Goal: Information Seeking & Learning: Understand process/instructions

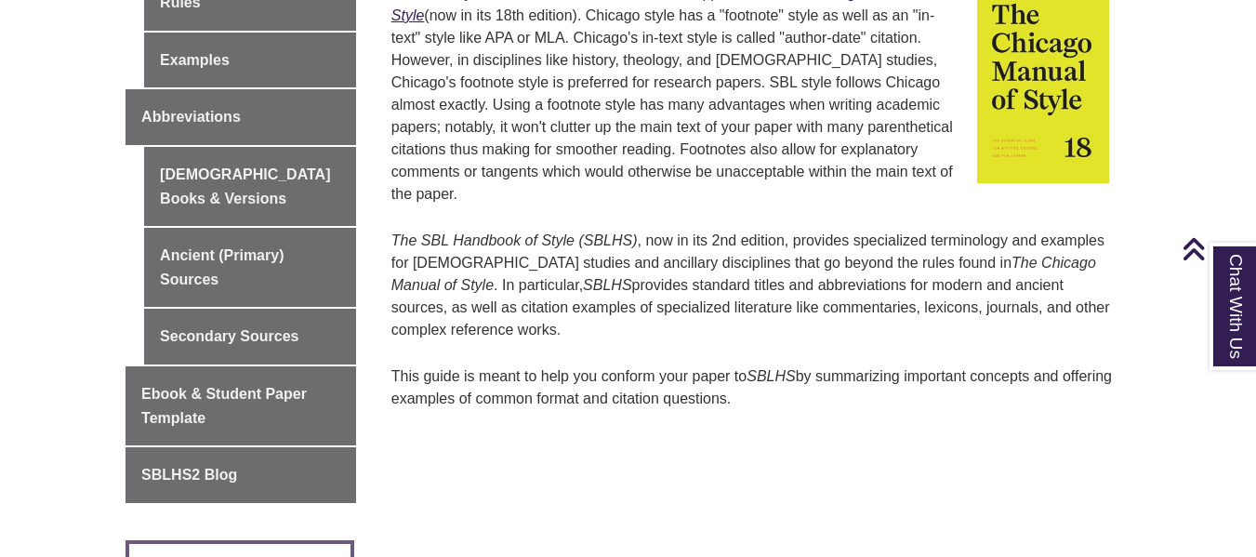
scroll to position [863, 0]
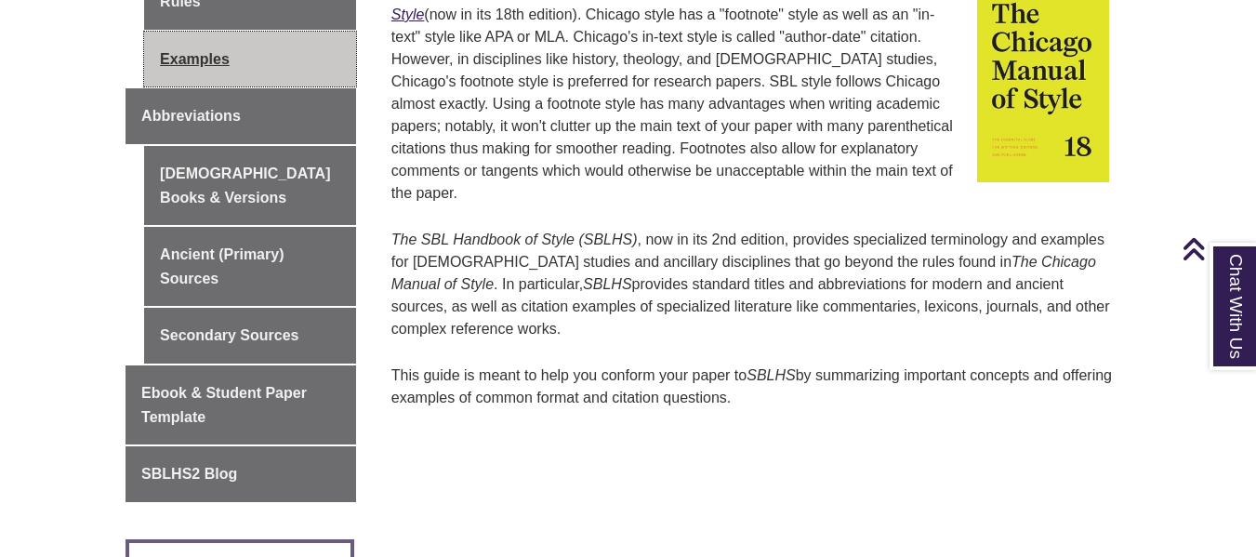
click at [230, 32] on link "Examples" at bounding box center [250, 60] width 212 height 56
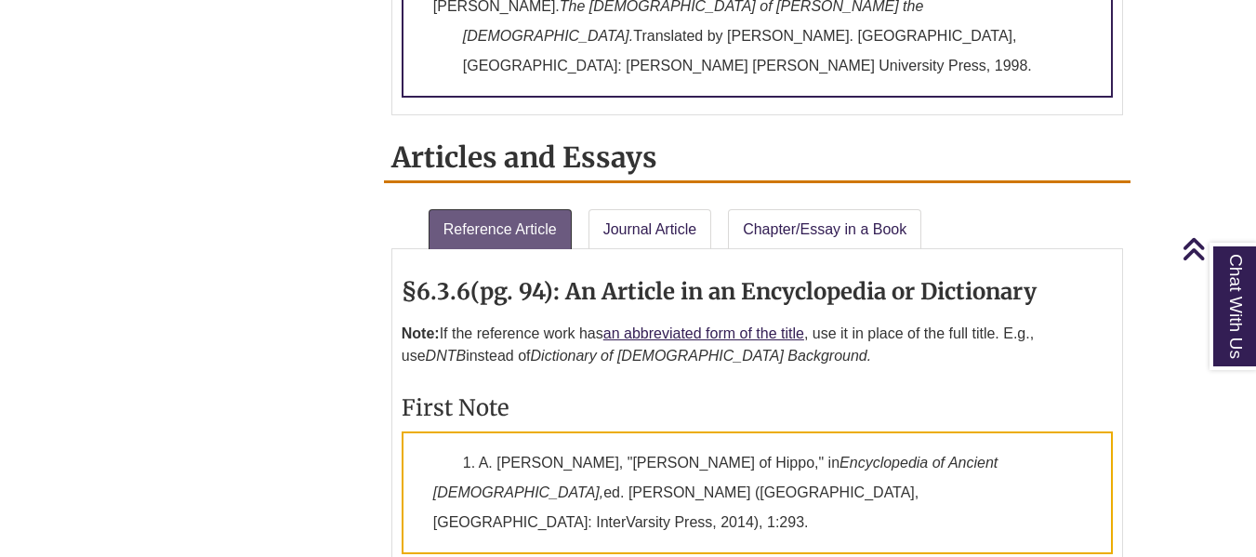
scroll to position [1992, 0]
click at [665, 208] on link "Journal Article" at bounding box center [650, 228] width 124 height 41
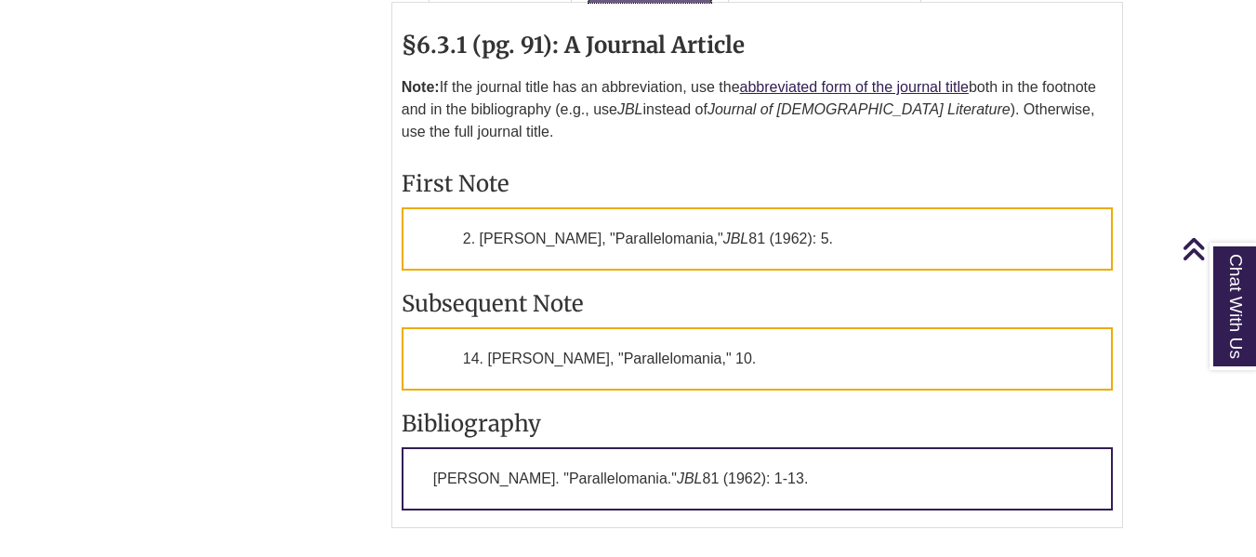
scroll to position [2239, 0]
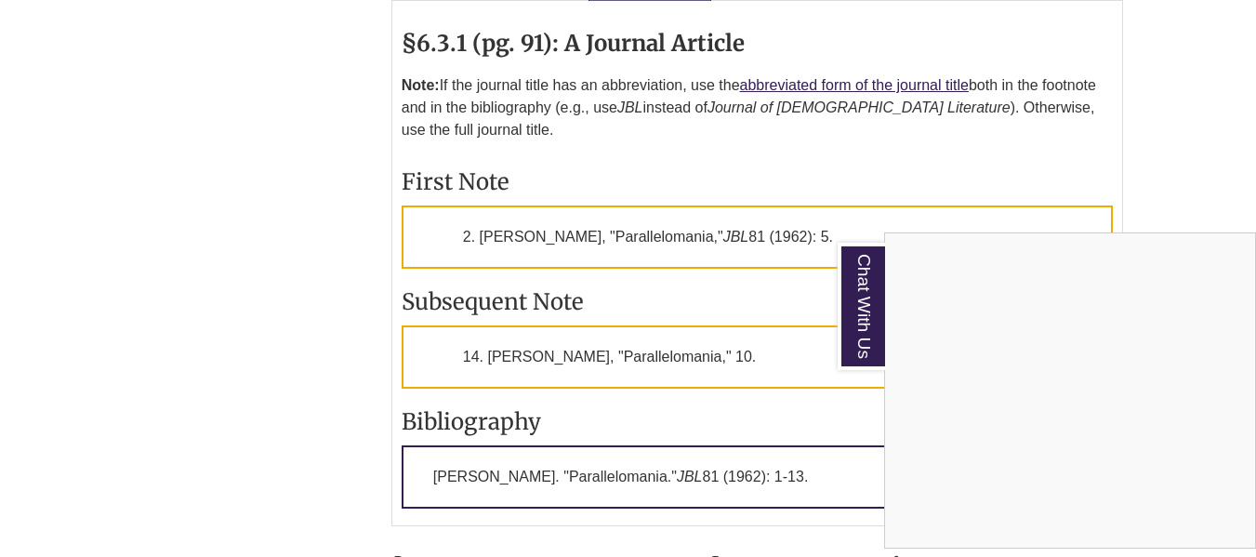
click at [415, 271] on div "Chat With Us" at bounding box center [628, 278] width 1256 height 557
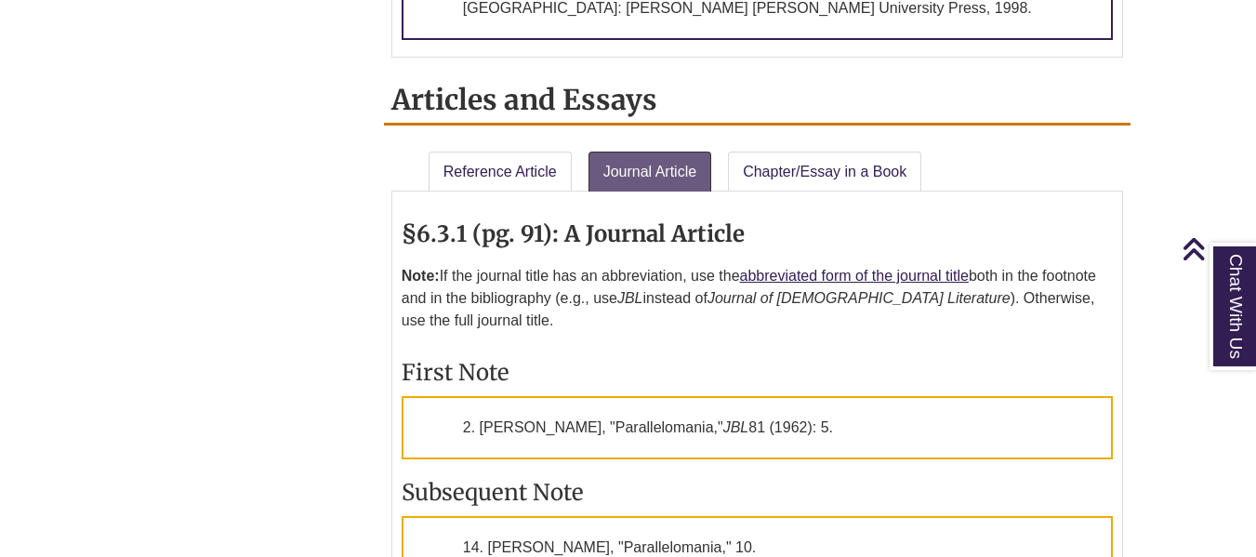
scroll to position [2031, 0]
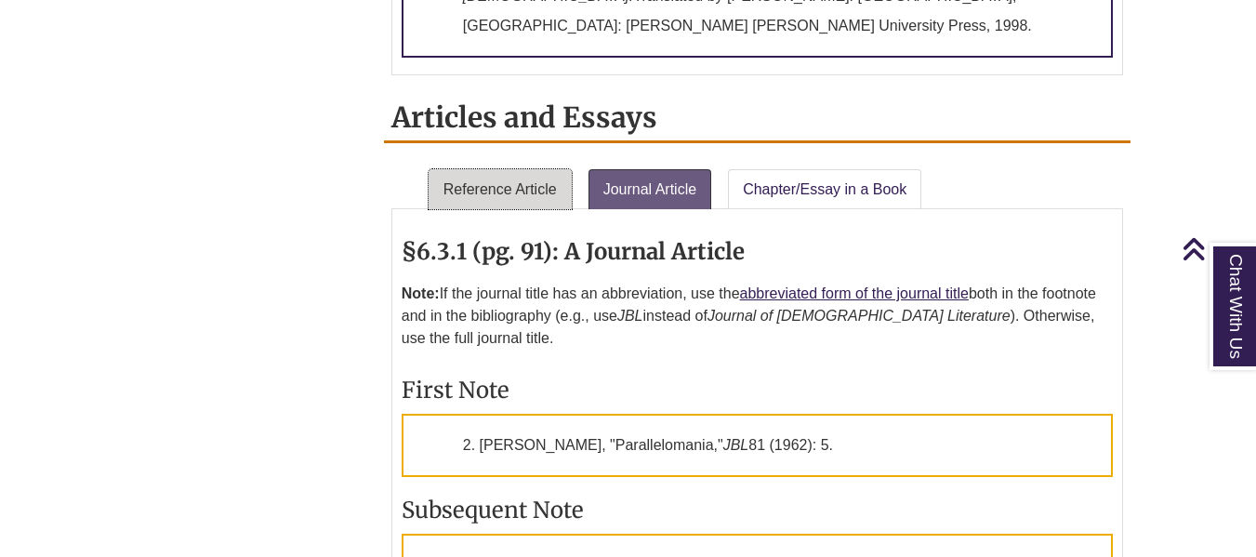
click at [503, 169] on link "Reference Article" at bounding box center [499, 189] width 143 height 41
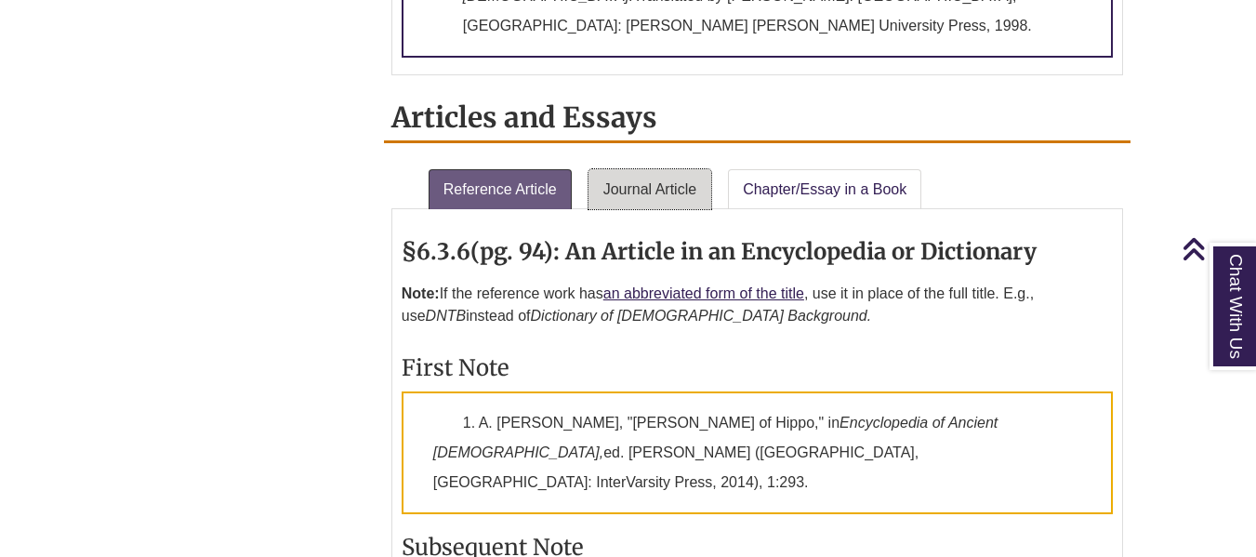
click at [624, 169] on link "Journal Article" at bounding box center [650, 189] width 124 height 41
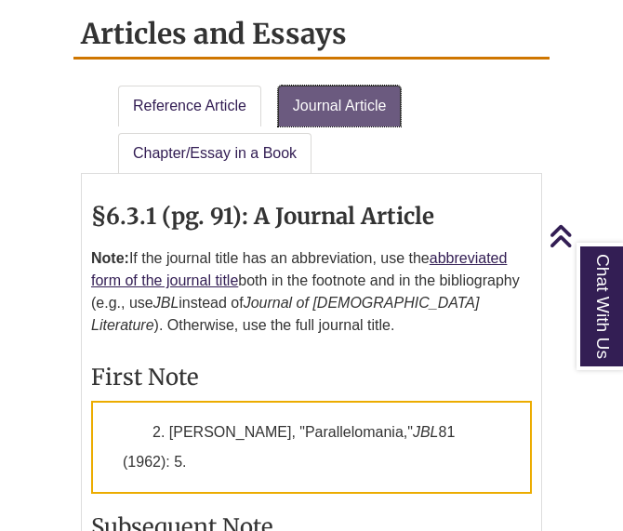
scroll to position [3321, 0]
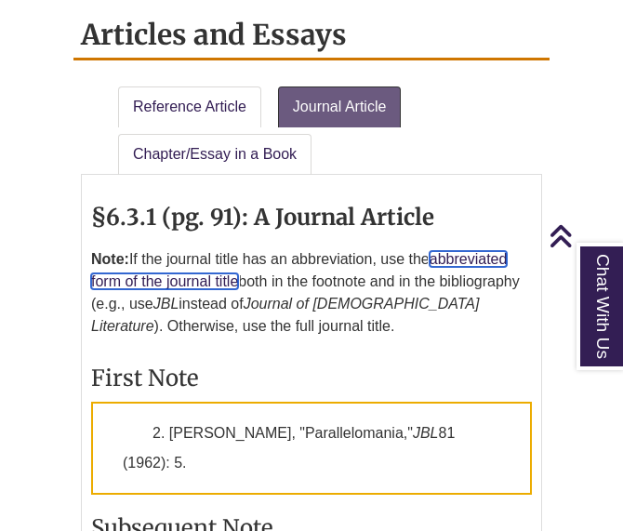
click at [218, 251] on link "abbreviated form of the journal title" at bounding box center [298, 270] width 415 height 38
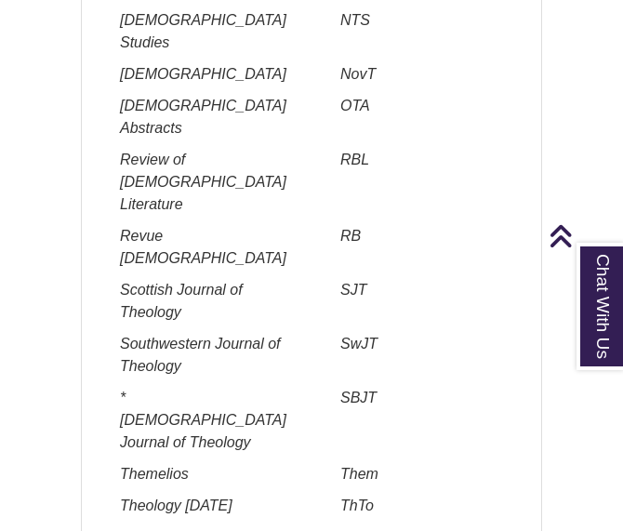
scroll to position [4034, 0]
